Goal: Information Seeking & Learning: Learn about a topic

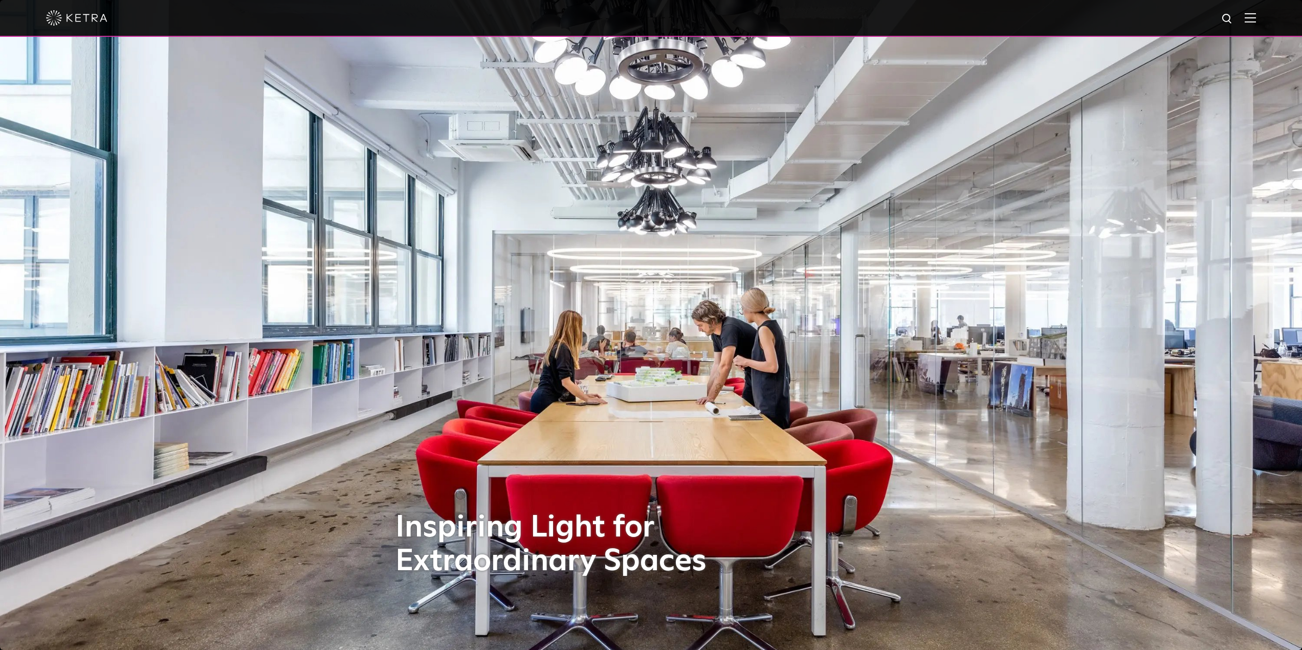
click at [1253, 19] on img at bounding box center [1250, 18] width 11 height 10
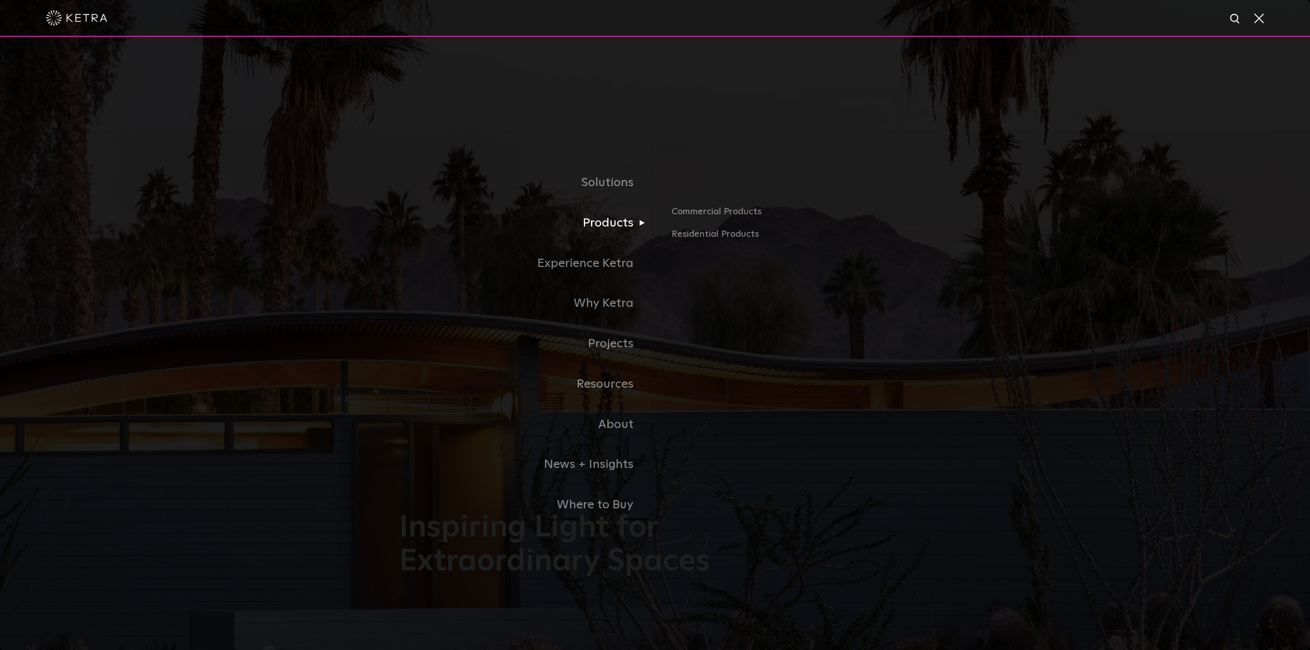
click at [611, 226] on link "Products" at bounding box center [527, 223] width 256 height 40
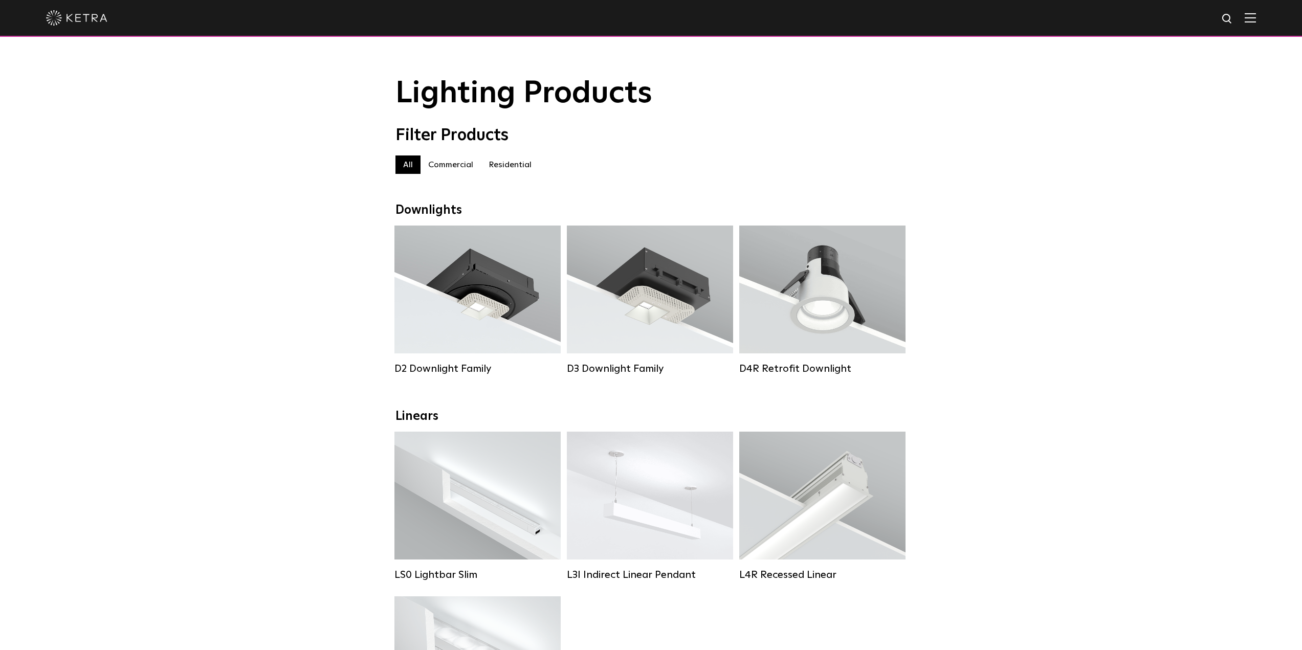
click at [433, 212] on div "Downlights" at bounding box center [652, 210] width 512 height 15
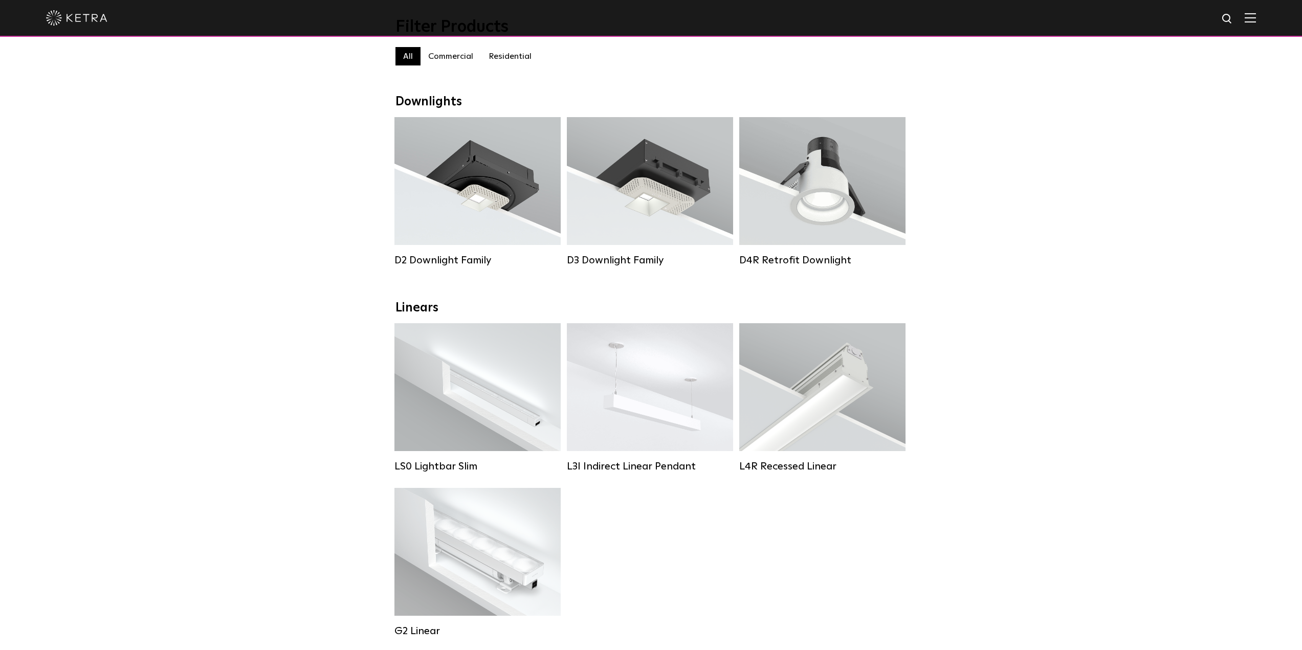
scroll to position [51, 0]
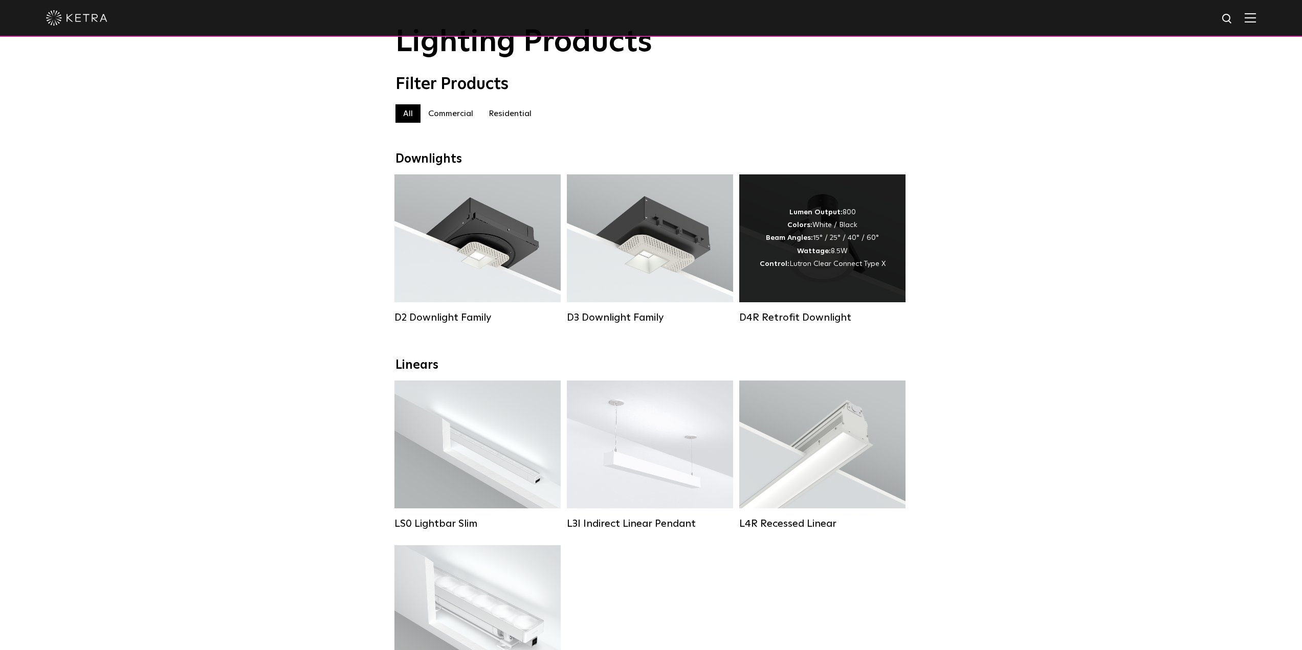
click at [821, 271] on div "Lumen Output: 800 Colors: White / Black Beam Angles: 15° / 25° / 40° / 60° Watt…" at bounding box center [823, 238] width 126 height 64
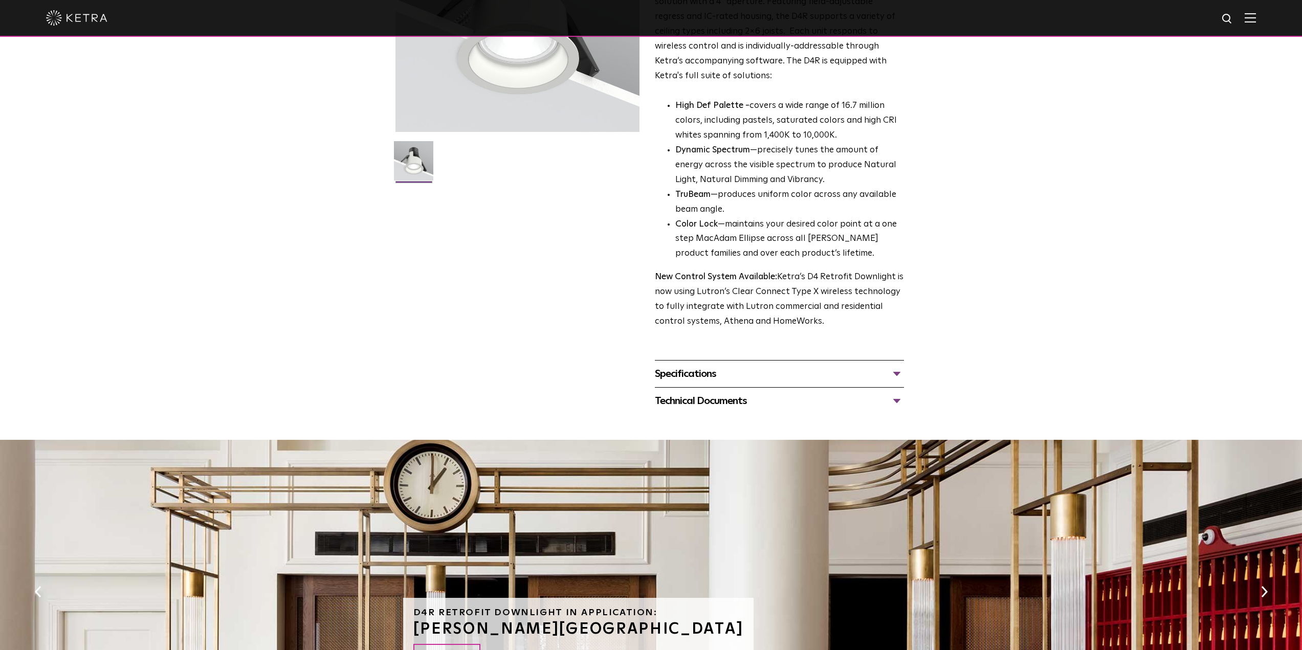
scroll to position [205, 0]
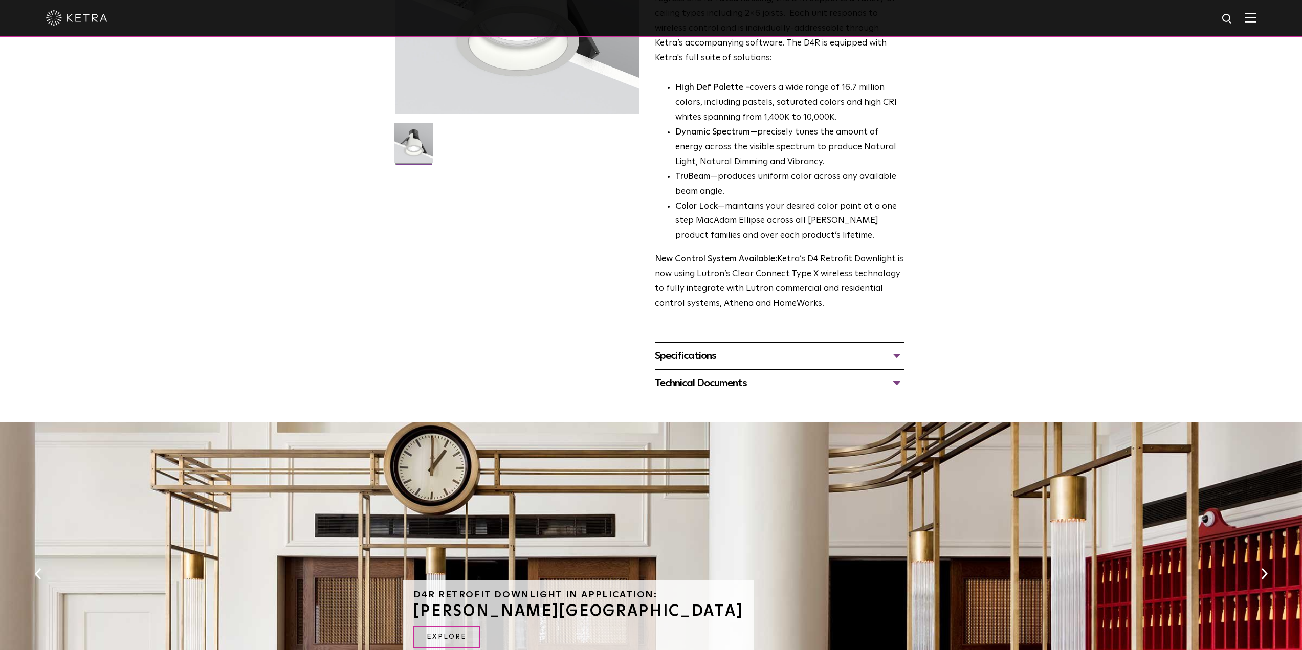
click at [875, 361] on div "Specifications" at bounding box center [779, 356] width 249 height 16
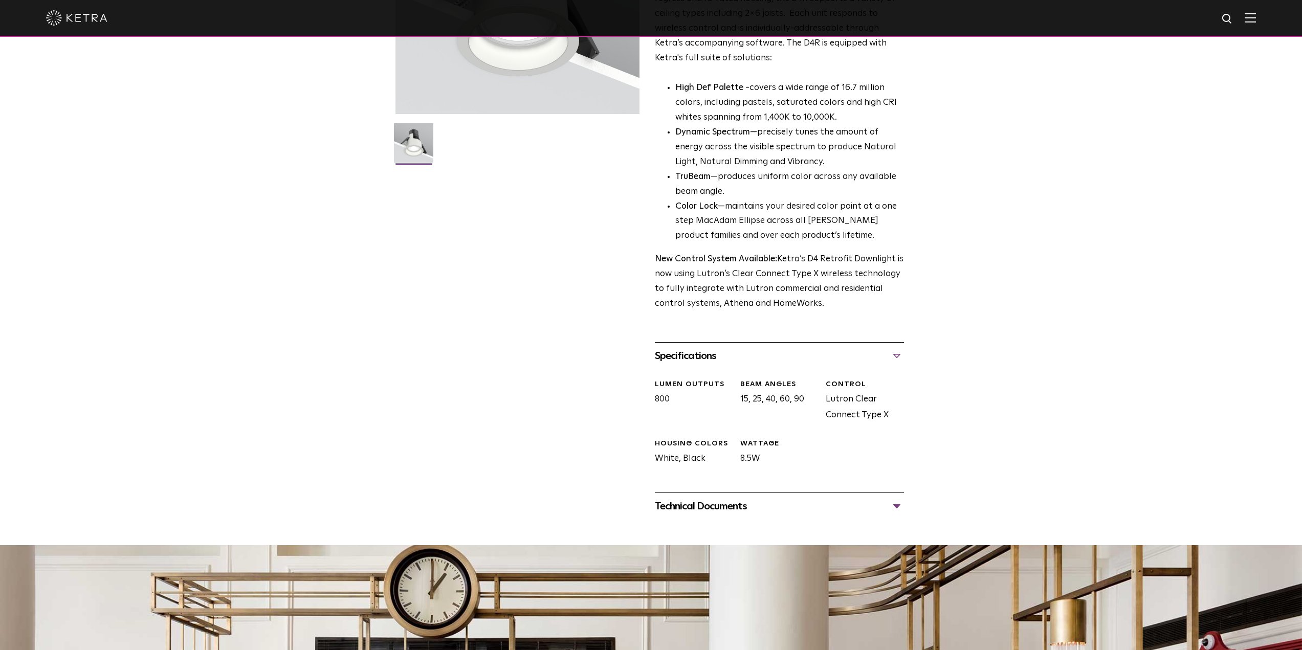
click at [875, 361] on div "Specifications" at bounding box center [779, 356] width 249 height 16
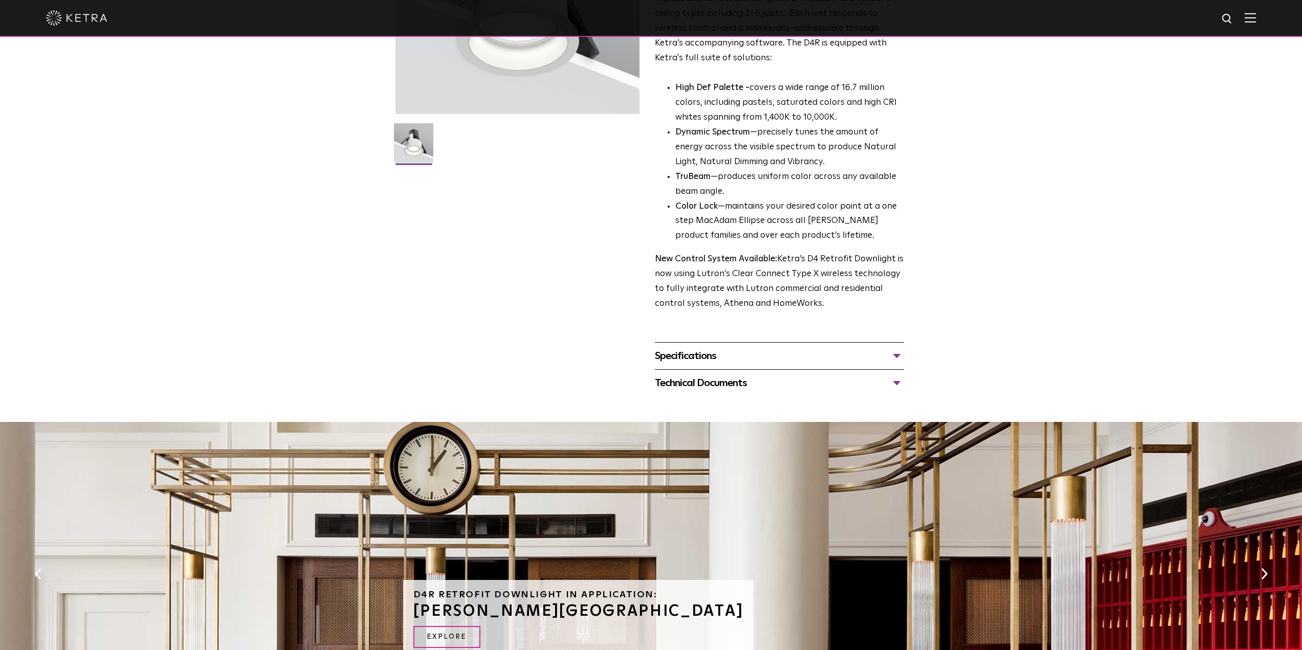
click at [895, 384] on div "Technical Documents" at bounding box center [779, 383] width 249 height 16
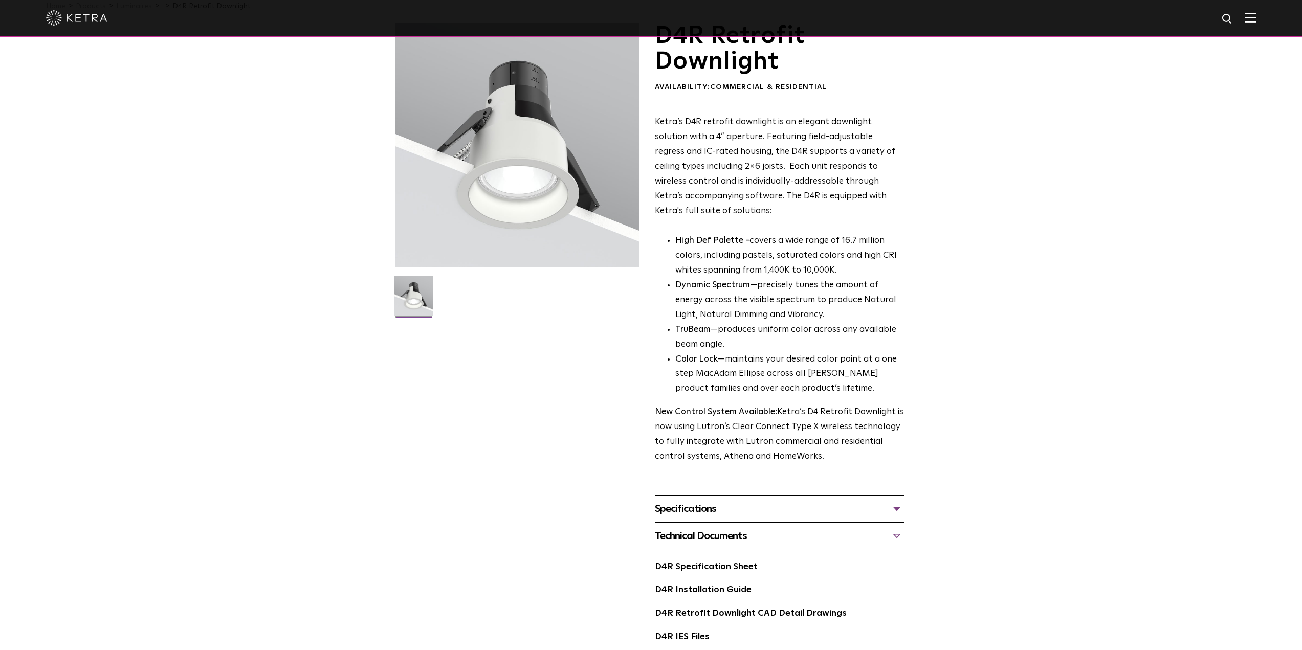
scroll to position [51, 0]
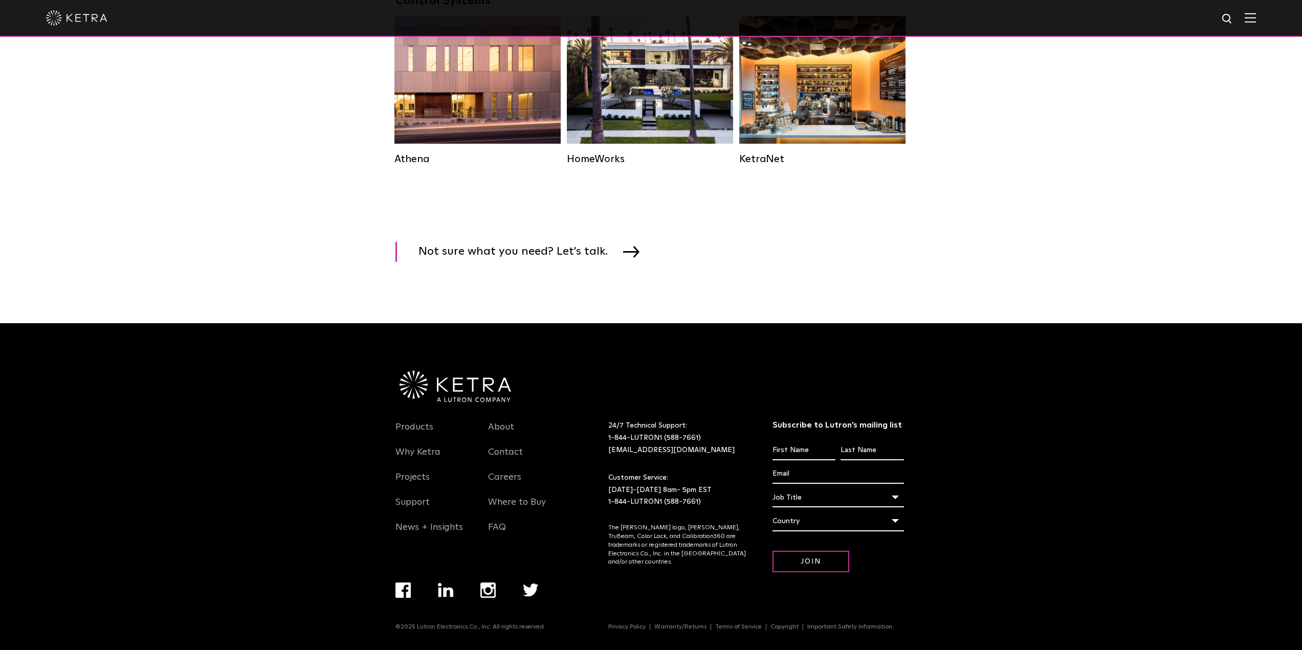
scroll to position [1589, 0]
